Goal: Obtain resource: Download file/media

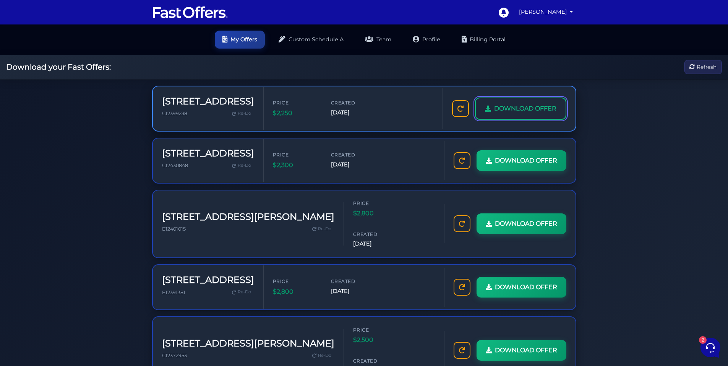
click at [523, 109] on span "DOWNLOAD OFFER" at bounding box center [525, 109] width 62 height 10
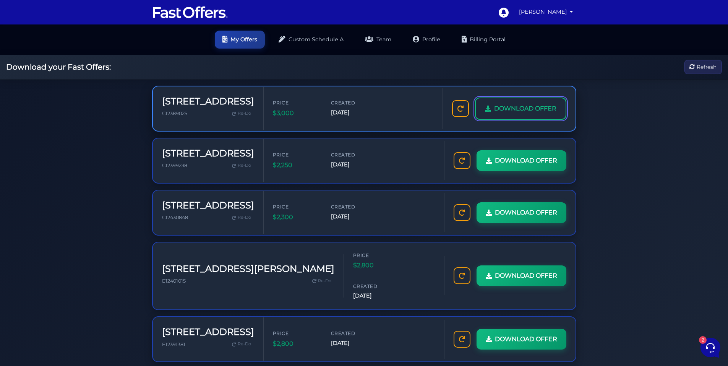
click at [517, 112] on span "DOWNLOAD OFFER" at bounding box center [525, 109] width 62 height 10
